Goal: Check status

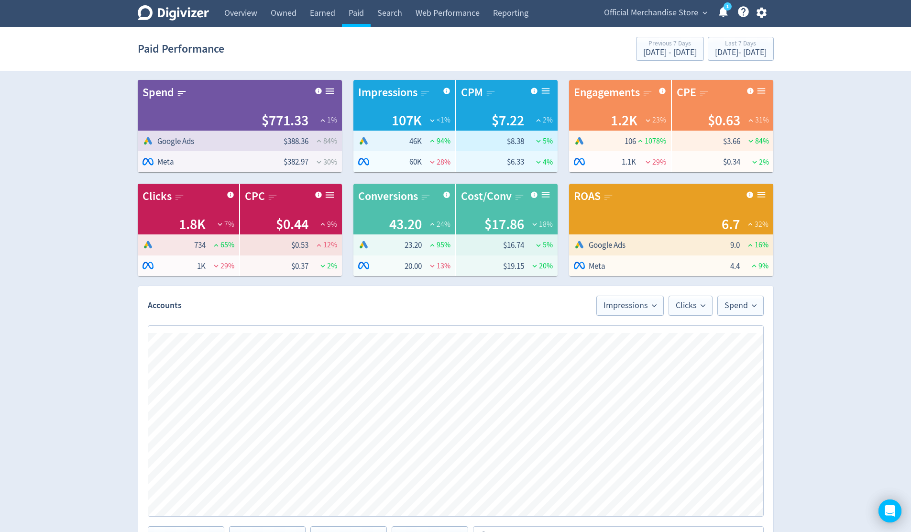
scroll to position [31, 0]
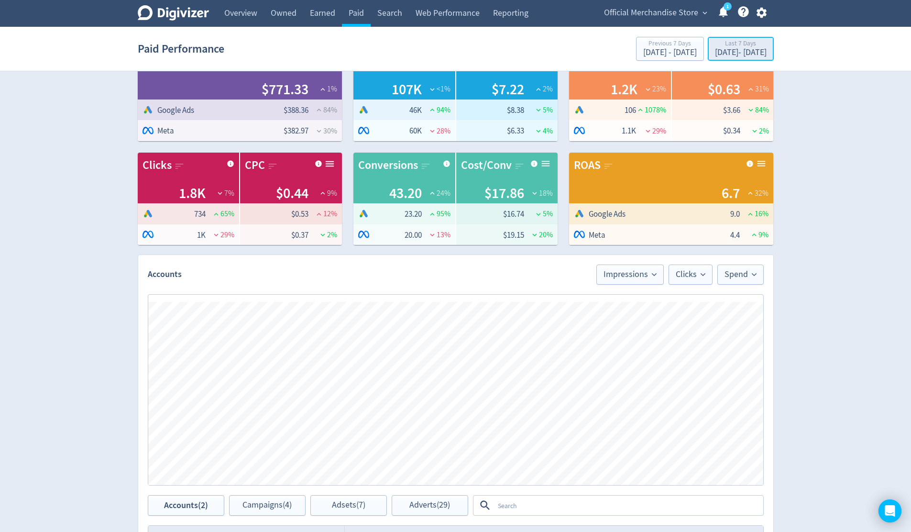
click at [732, 47] on div "Last 7 Days" at bounding box center [741, 44] width 52 height 8
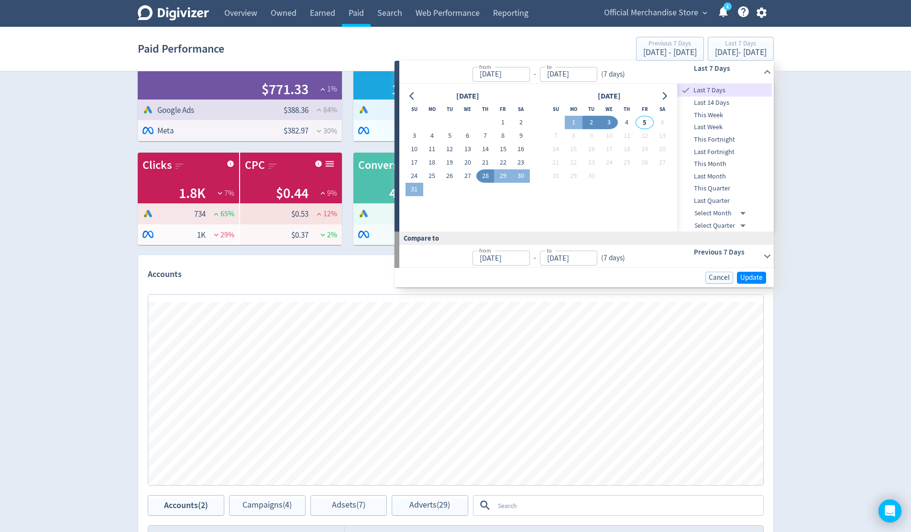
click at [590, 125] on button "2" at bounding box center [591, 122] width 18 height 13
type input "Sep 02, 2025"
click at [629, 122] on button "4" at bounding box center [627, 122] width 18 height 13
type input "[DATE]"
type input "Aug 30, 2025"
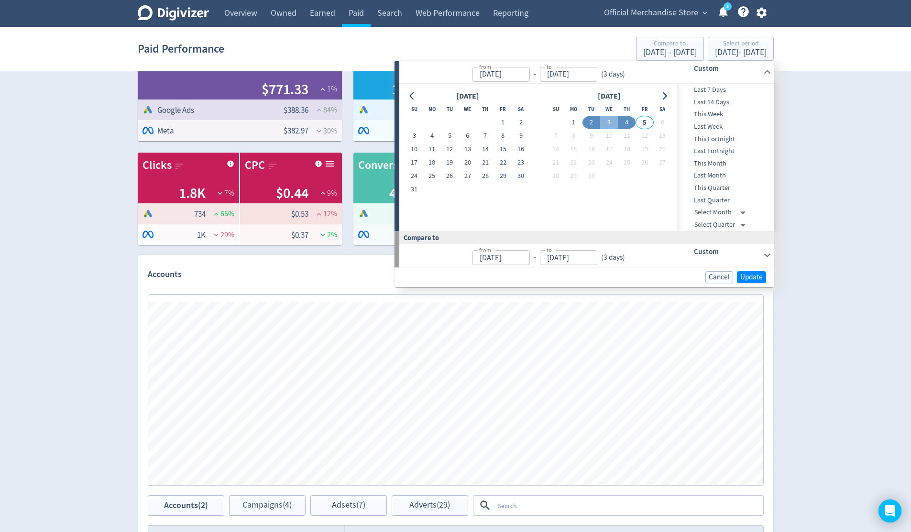
type input "Sep 01, 2025"
click at [750, 278] on span "Update" at bounding box center [751, 276] width 22 height 7
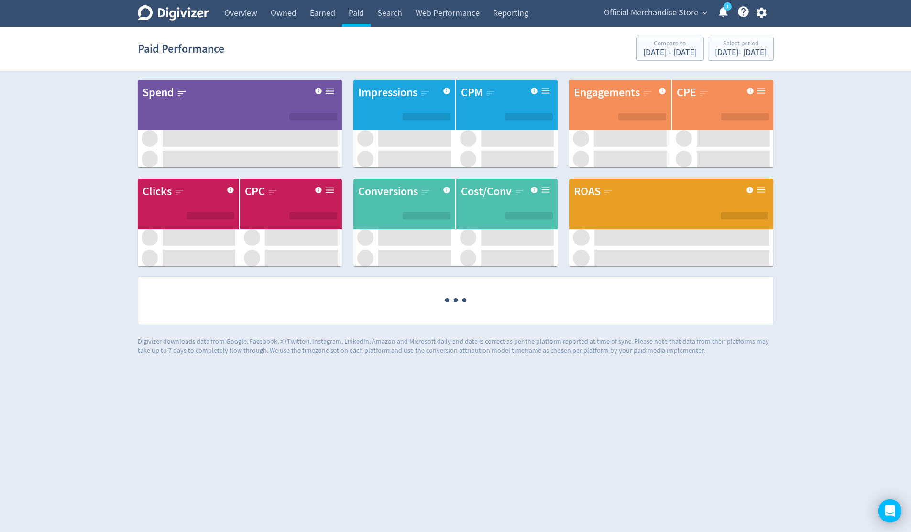
scroll to position [0, 0]
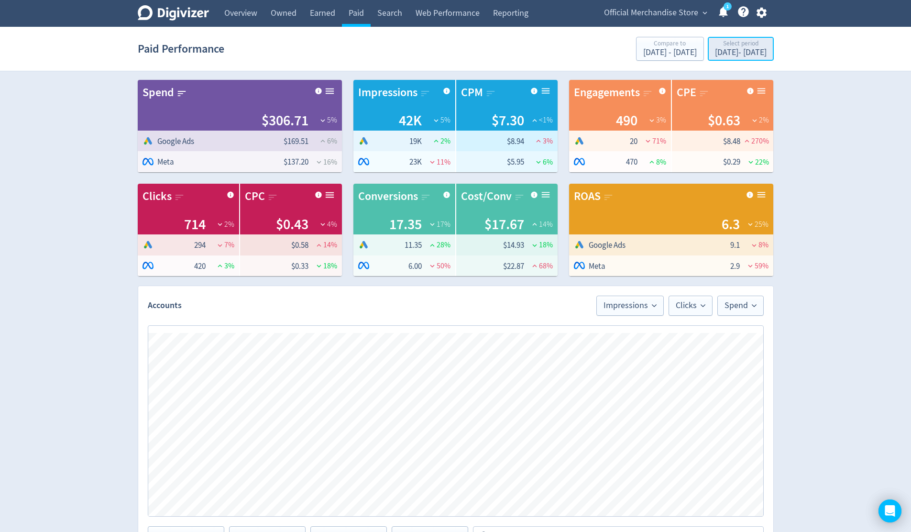
click at [759, 50] on div "Sep 2, 2025 - Sep 4, 2025" at bounding box center [741, 52] width 52 height 9
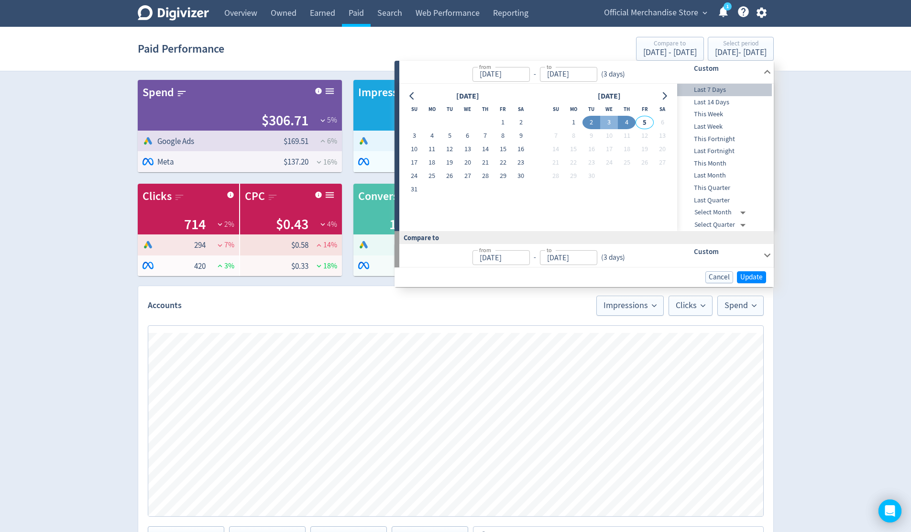
click at [724, 90] on span "Last 7 Days" at bounding box center [724, 90] width 95 height 11
type input "[DATE]"
click at [756, 274] on span "Update" at bounding box center [751, 277] width 22 height 7
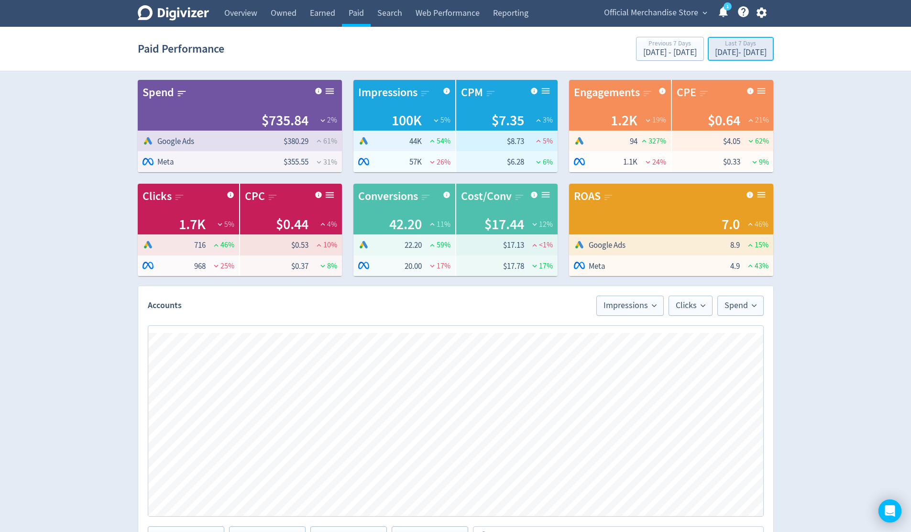
click at [723, 49] on div "[DATE] - [DATE]" at bounding box center [741, 52] width 52 height 9
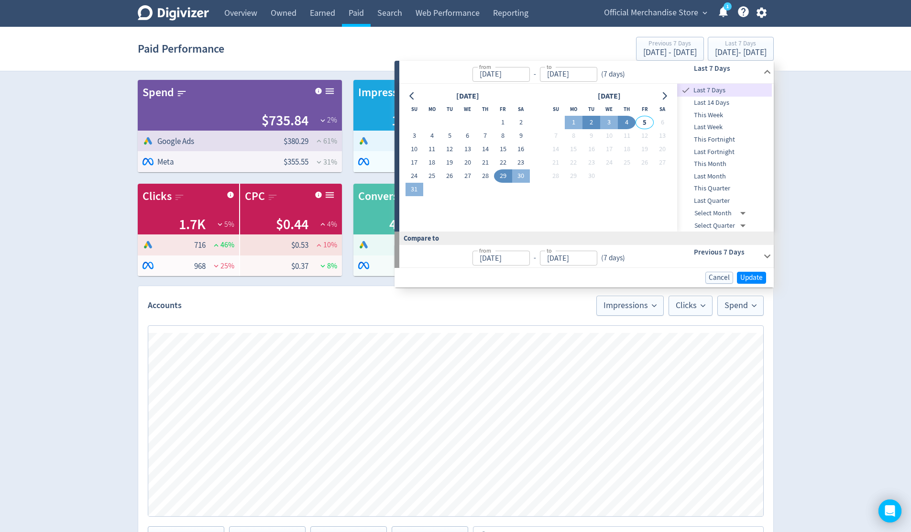
click at [591, 121] on button "2" at bounding box center [591, 122] width 18 height 13
type input "Sep 02, 2025"
click at [754, 279] on span "Update" at bounding box center [751, 276] width 22 height 7
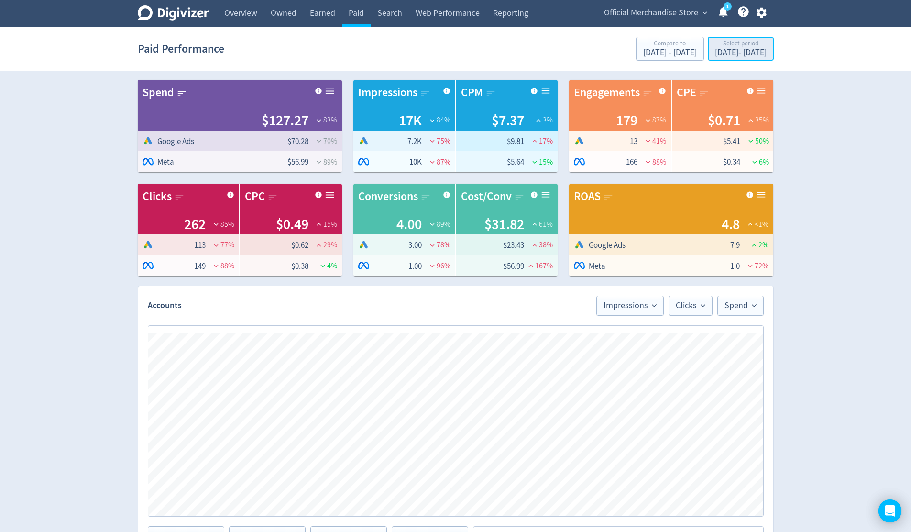
click at [726, 54] on div "Sep 2, 2025 - Sep 2, 2025" at bounding box center [741, 52] width 52 height 9
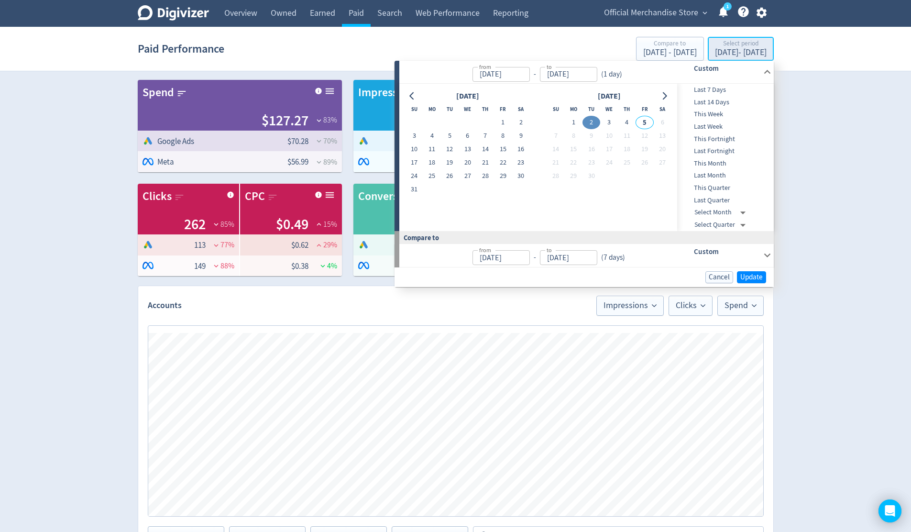
type input "Sep 02, 2025"
type input "[DATE]"
click at [596, 120] on button "2" at bounding box center [591, 122] width 18 height 13
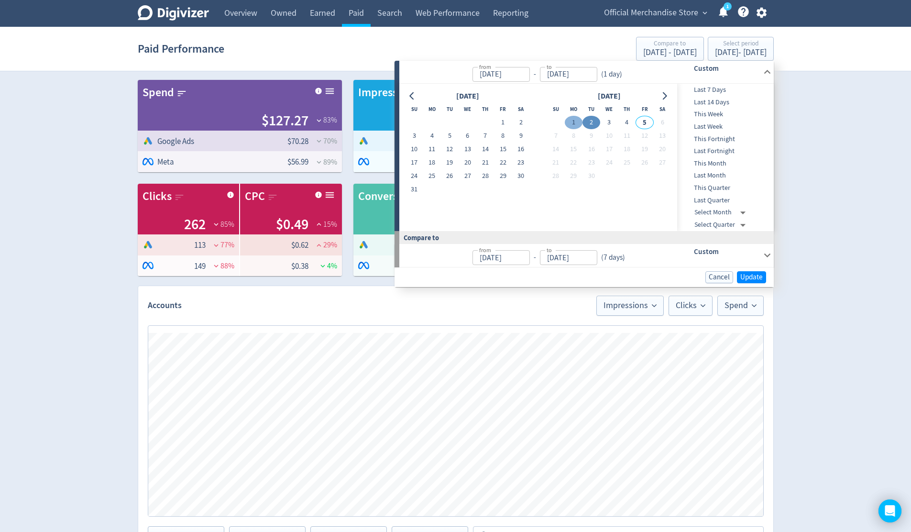
click at [573, 125] on button "1" at bounding box center [574, 122] width 18 height 13
type input "Sep 01, 2025"
click at [590, 123] on button "2" at bounding box center [591, 122] width 18 height 13
type input "Sep 02, 2025"
type input "Aug 30, 2025"
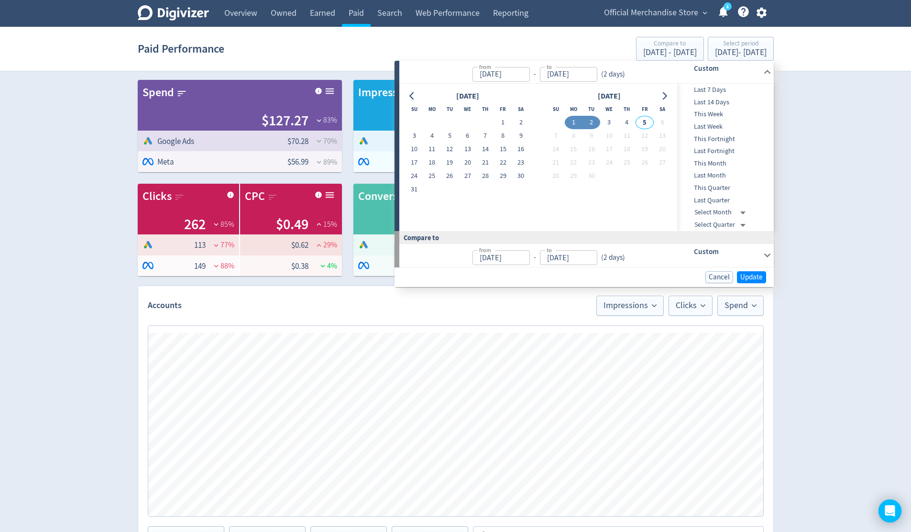
type input "[DATE]"
click at [623, 123] on button "4" at bounding box center [627, 122] width 18 height 13
type input "[DATE]"
click at [591, 123] on button "2" at bounding box center [591, 122] width 18 height 13
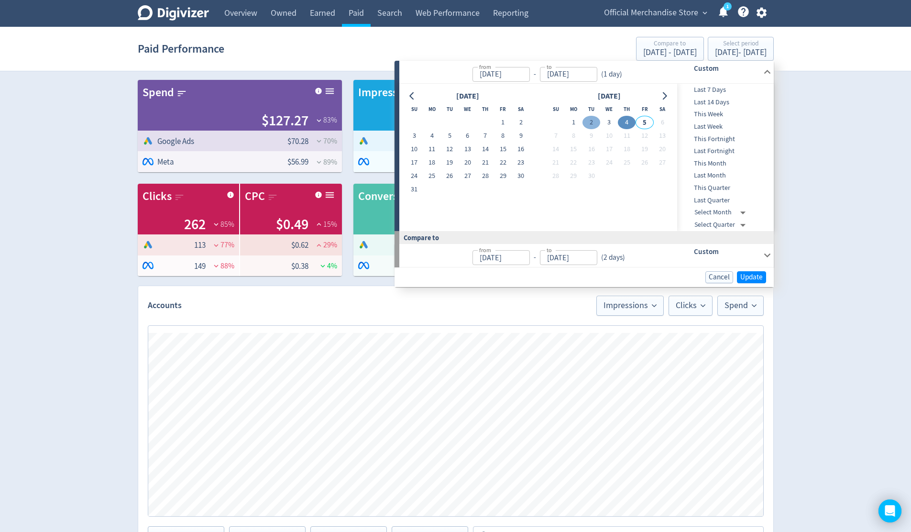
type input "Sep 02, 2025"
click at [628, 124] on button "4" at bounding box center [627, 122] width 18 height 13
type input "[DATE]"
type input "Sep 01, 2025"
click at [589, 124] on button "2" at bounding box center [591, 122] width 18 height 13
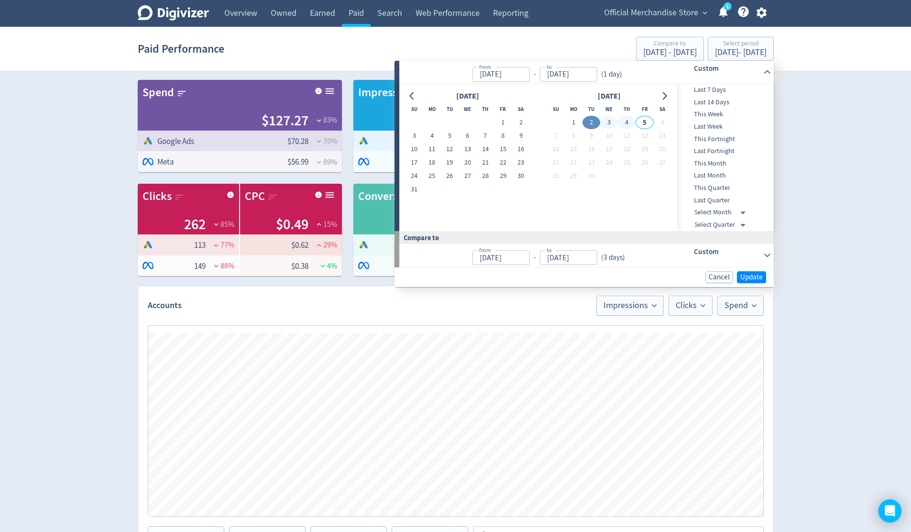
click at [629, 122] on button "4" at bounding box center [627, 122] width 18 height 13
type input "[DATE]"
click at [743, 276] on span "Update" at bounding box center [751, 276] width 22 height 7
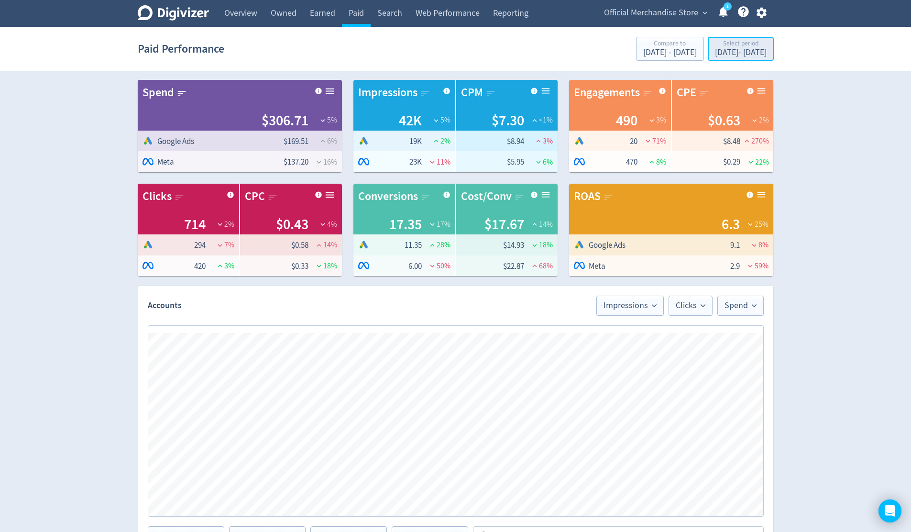
click at [719, 55] on div "Sep 2, 2025 - Sep 4, 2025" at bounding box center [741, 52] width 52 height 9
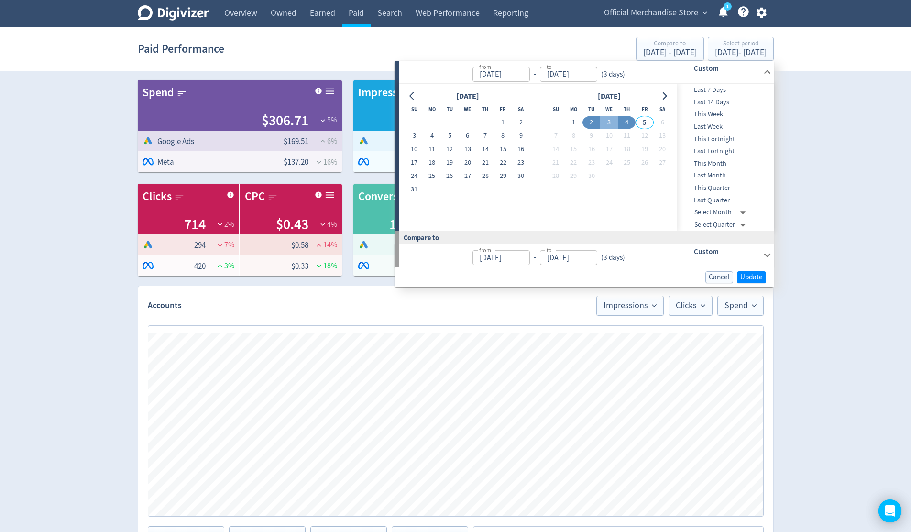
click at [714, 90] on span "Last 7 Days" at bounding box center [724, 90] width 95 height 11
type input "[DATE]"
click at [856, 167] on div "Digivizer Logo Mark Digivizer Logo Overview Owned Earned Paid Search Web Perfor…" at bounding box center [455, 432] width 911 height 864
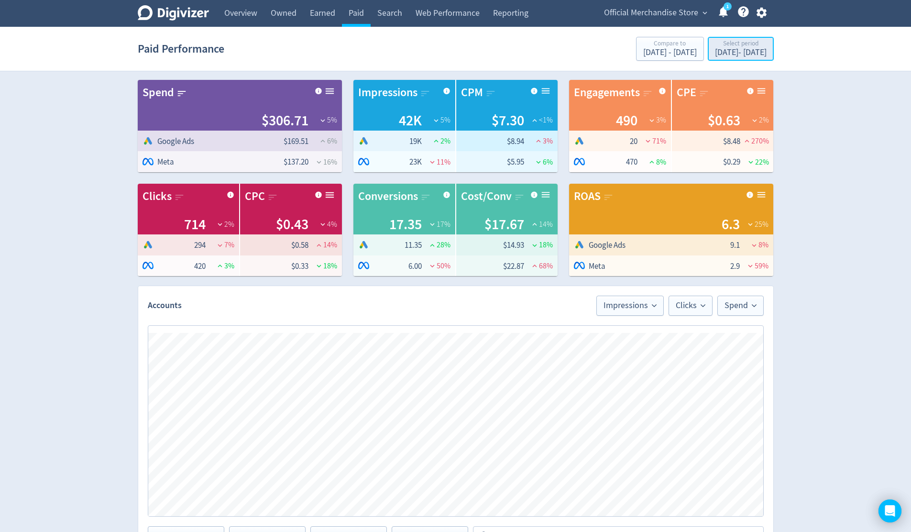
click at [715, 44] on div "Select period" at bounding box center [741, 44] width 52 height 8
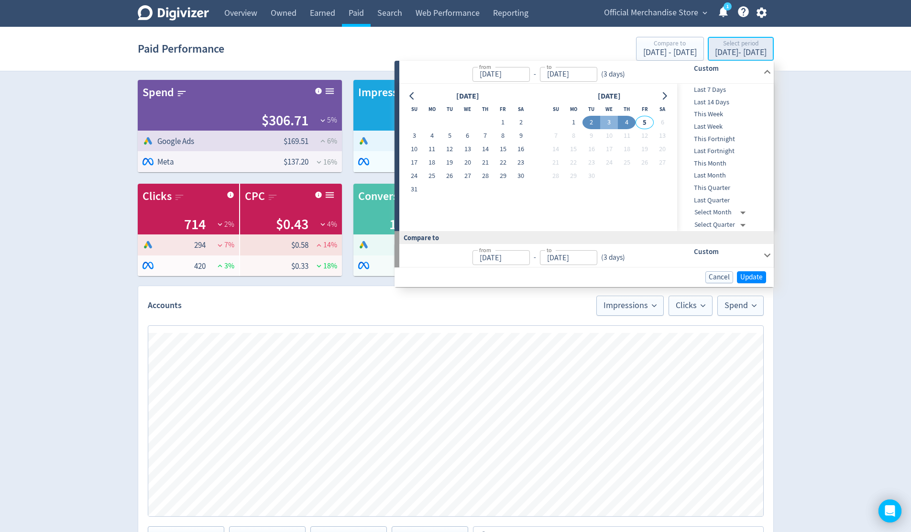
type input "Sep 02, 2025"
type input "[DATE]"
type input "Aug 30, 2025"
type input "Sep 01, 2025"
click at [577, 123] on button "1" at bounding box center [574, 122] width 18 height 13
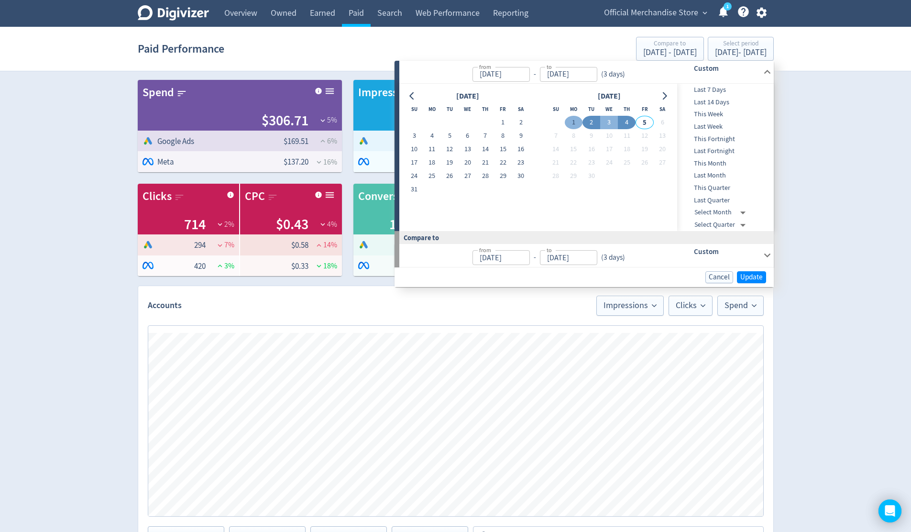
type input "Sep 01, 2025"
click at [628, 122] on button "4" at bounding box center [627, 122] width 18 height 13
type input "[DATE]"
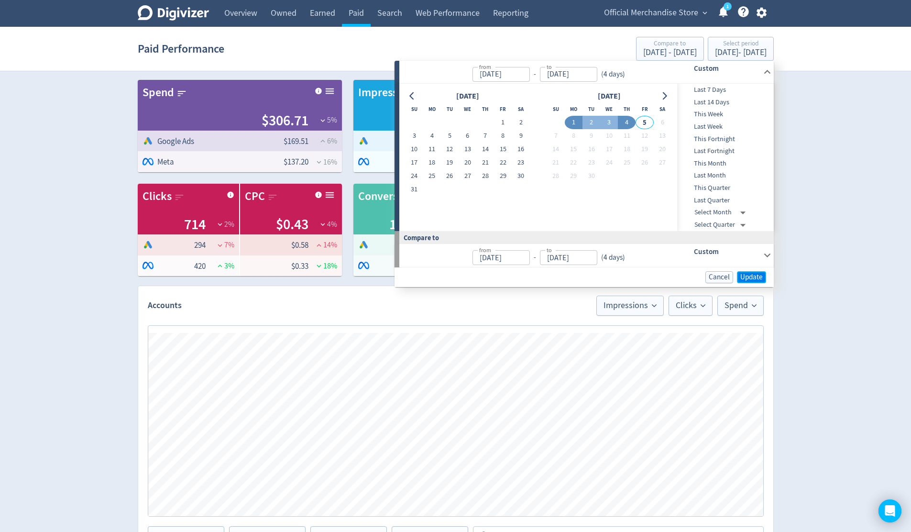
click at [750, 276] on span "Update" at bounding box center [751, 276] width 22 height 7
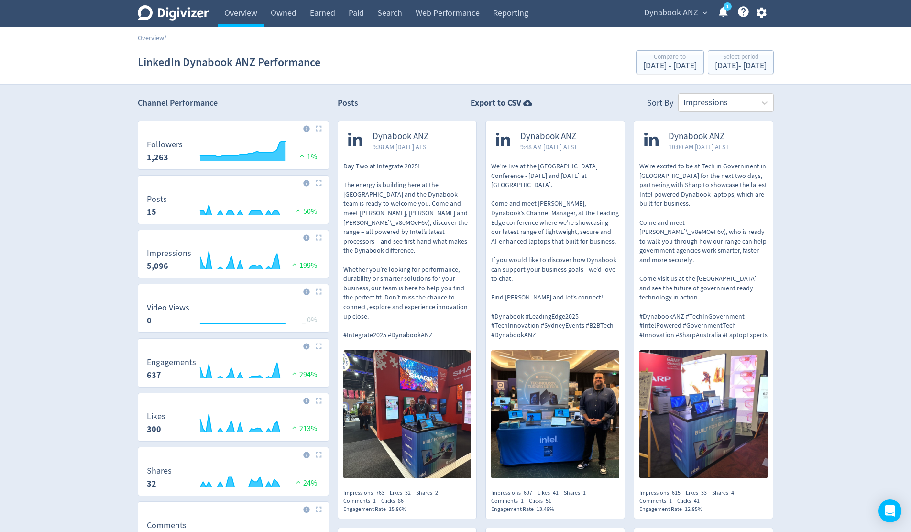
scroll to position [78, 0]
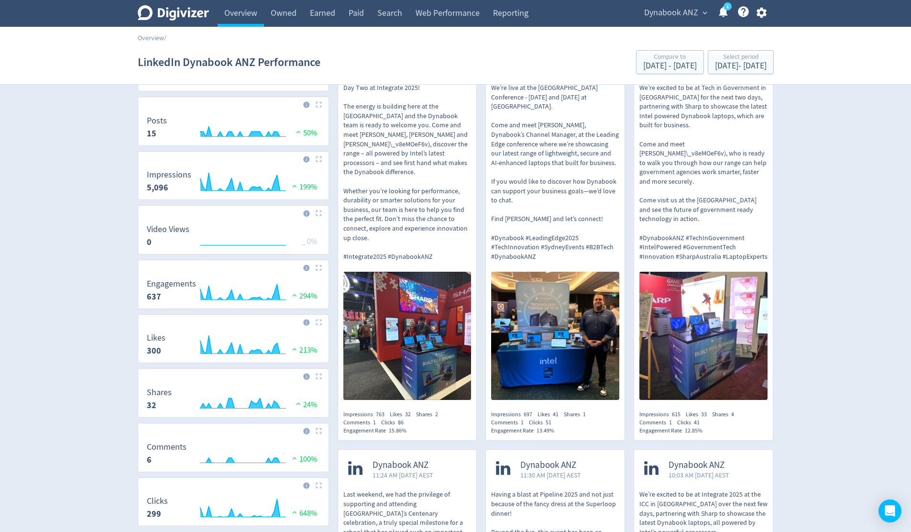
click at [705, 14] on span "expand_more" at bounding box center [704, 13] width 9 height 9
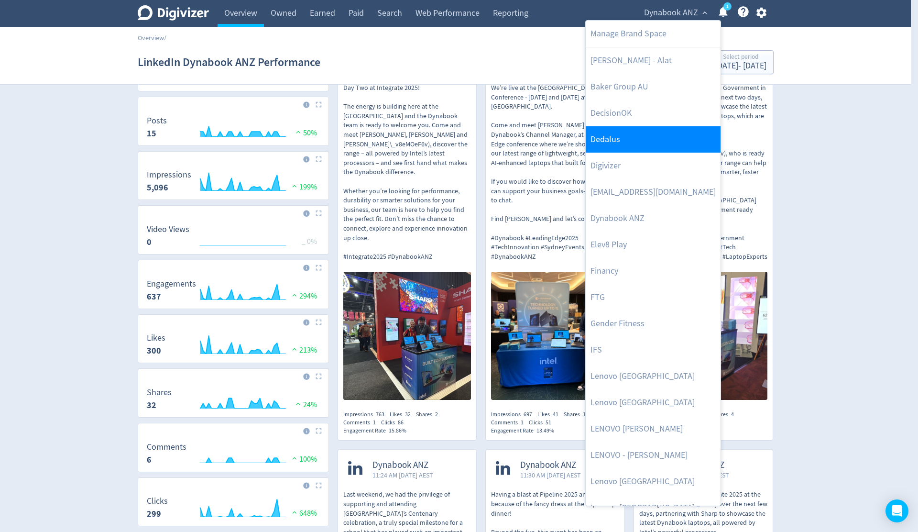
click at [634, 139] on link "Dedalus" at bounding box center [653, 139] width 135 height 26
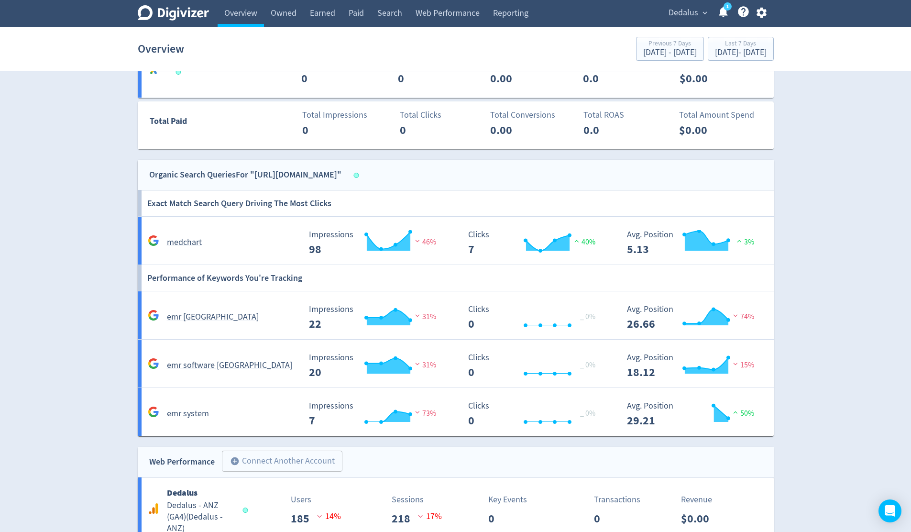
scroll to position [380, 0]
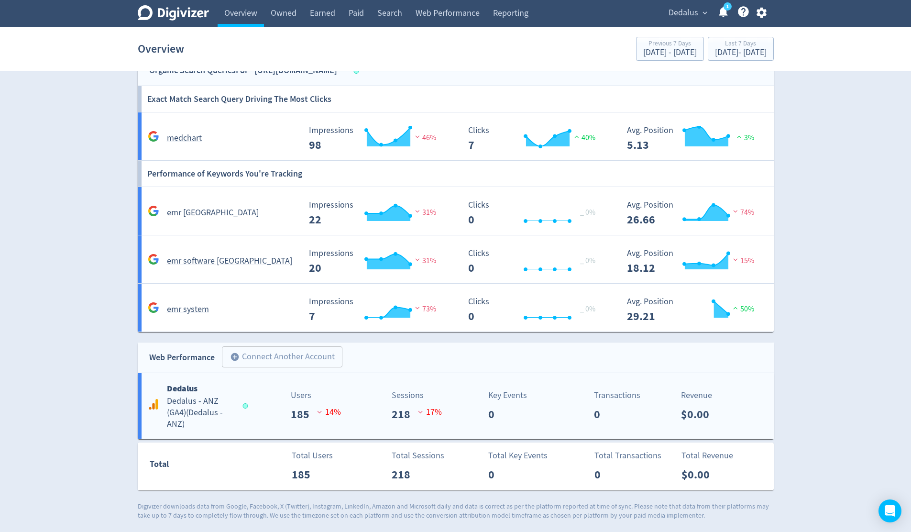
click at [247, 422] on div "Users 185 14 %" at bounding box center [299, 406] width 105 height 34
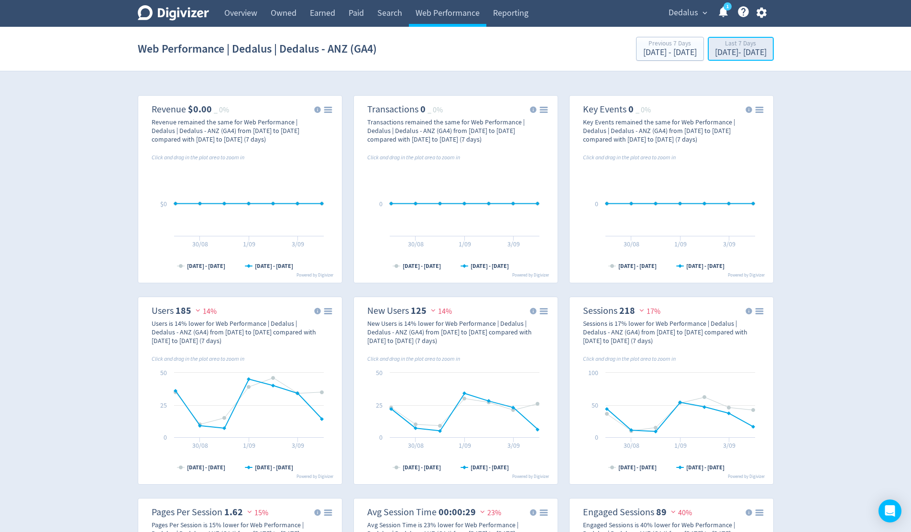
click at [729, 49] on div "[DATE] - [DATE]" at bounding box center [741, 52] width 52 height 9
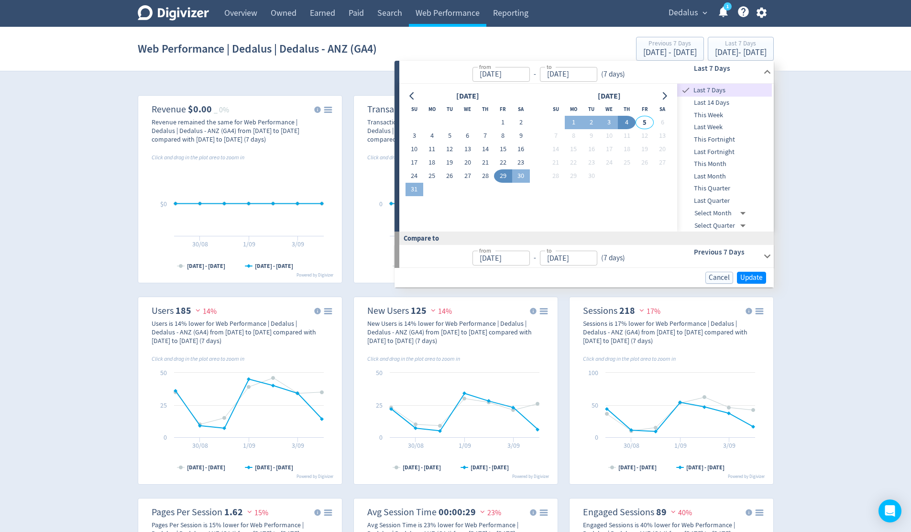
click at [718, 172] on span "Last Month" at bounding box center [724, 176] width 95 height 11
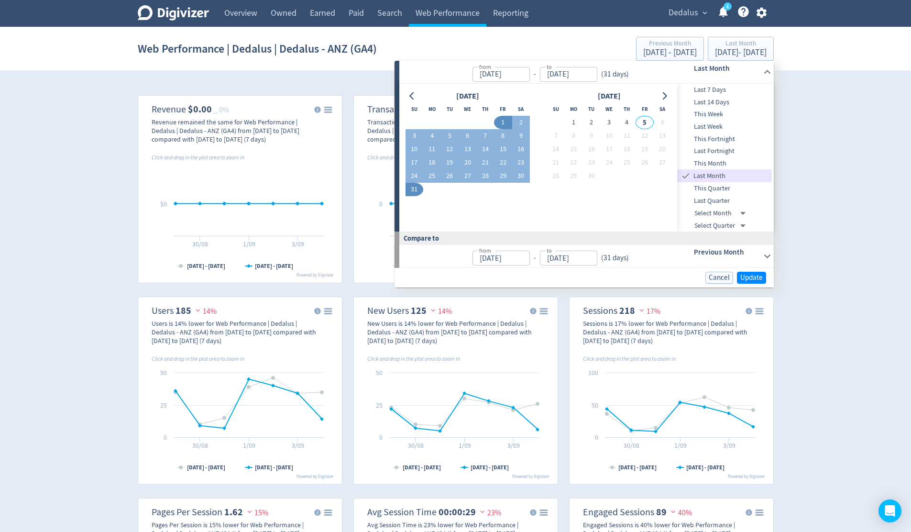
type input "[DATE]"
click at [754, 275] on span "Update" at bounding box center [751, 277] width 22 height 7
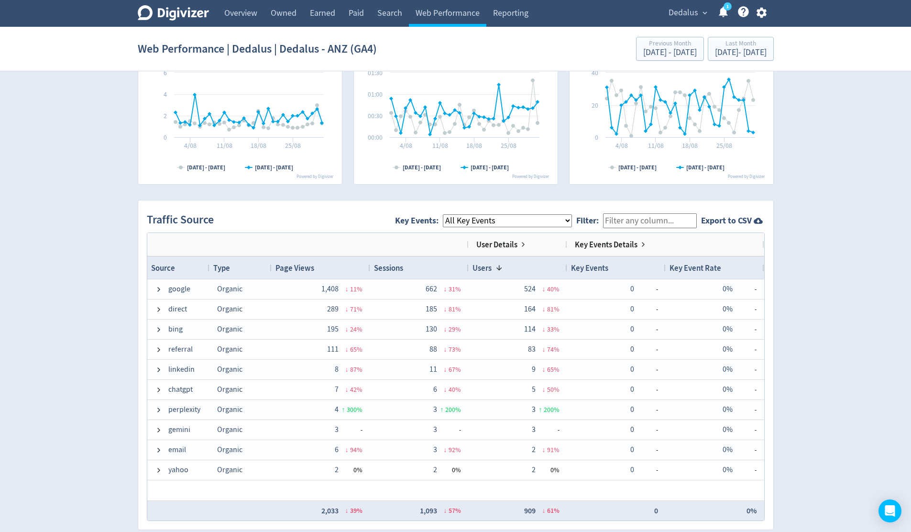
scroll to position [506, 0]
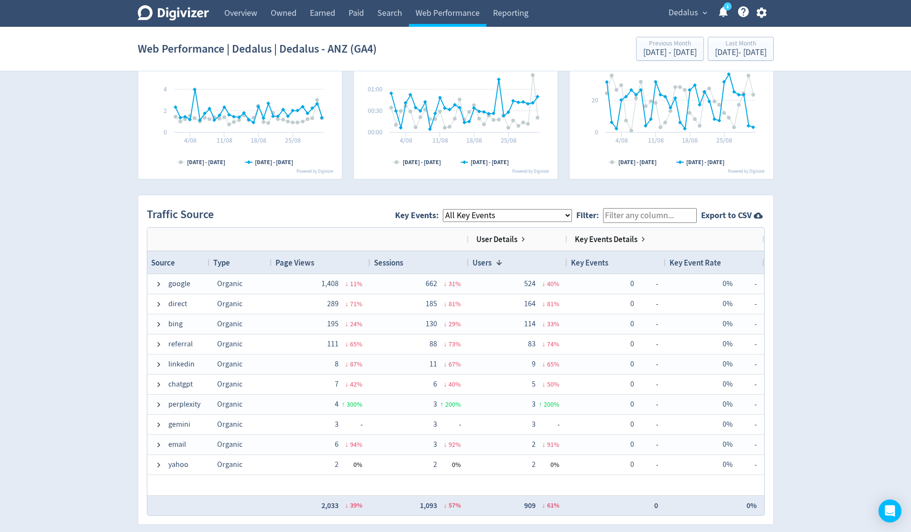
click at [572, 215] on select "All Key Events eCommerce" at bounding box center [507, 215] width 129 height 13
click at [857, 248] on div "Digivizer Logo [PERSON_NAME] Logo Overview Owned Earned Paid Search Web Perform…" at bounding box center [455, 190] width 911 height 1393
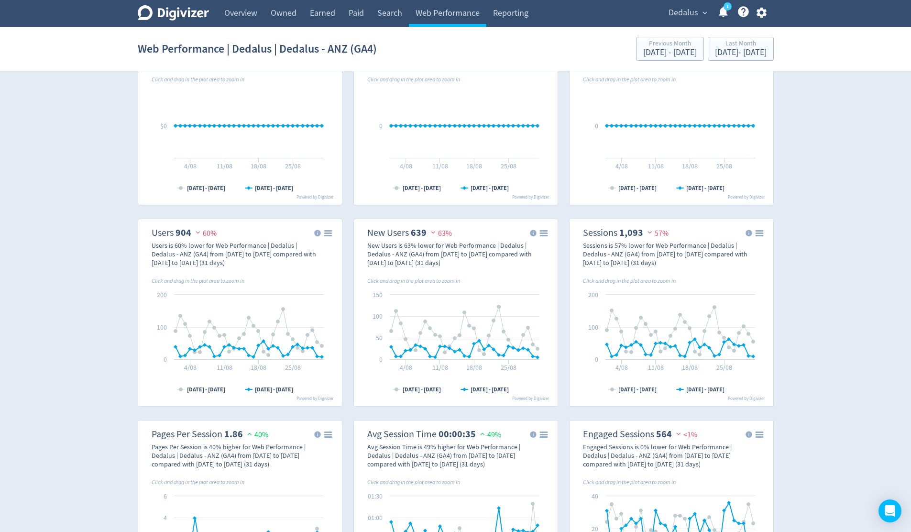
scroll to position [0, 0]
